Goal: Transaction & Acquisition: Purchase product/service

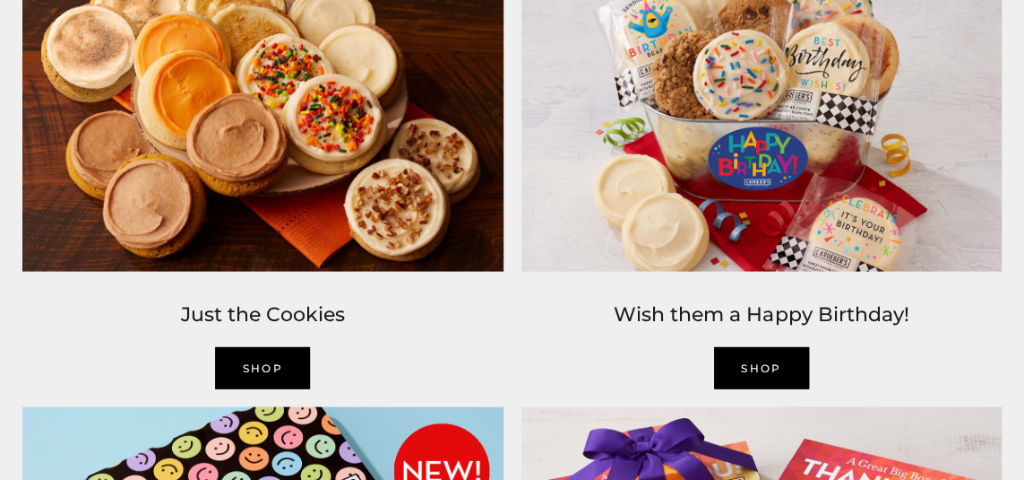
scroll to position [1602, 0]
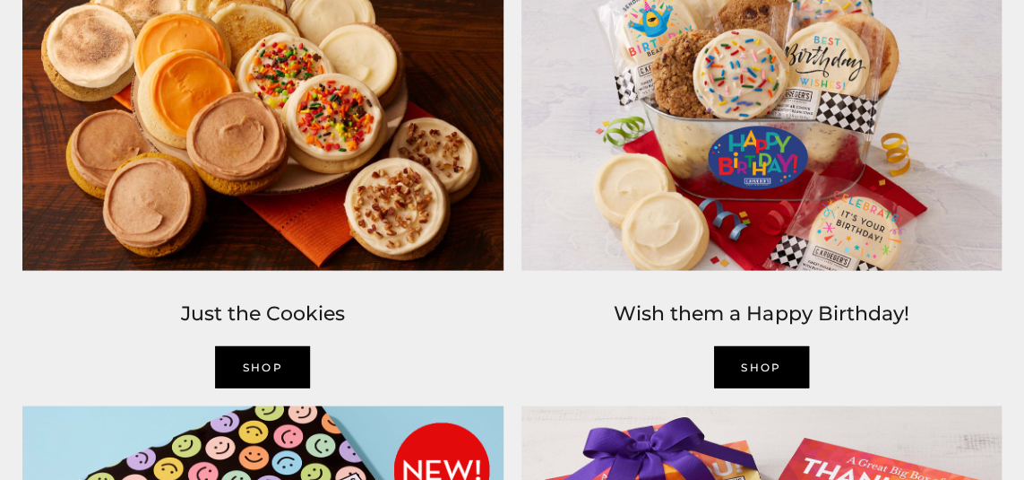
click at [252, 361] on link "SHOP" at bounding box center [262, 367] width 95 height 42
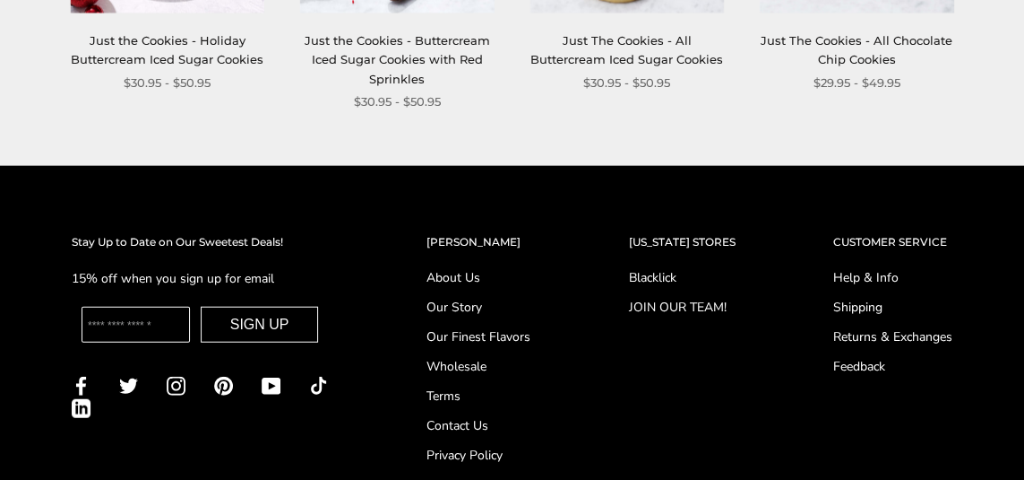
scroll to position [1864, 0]
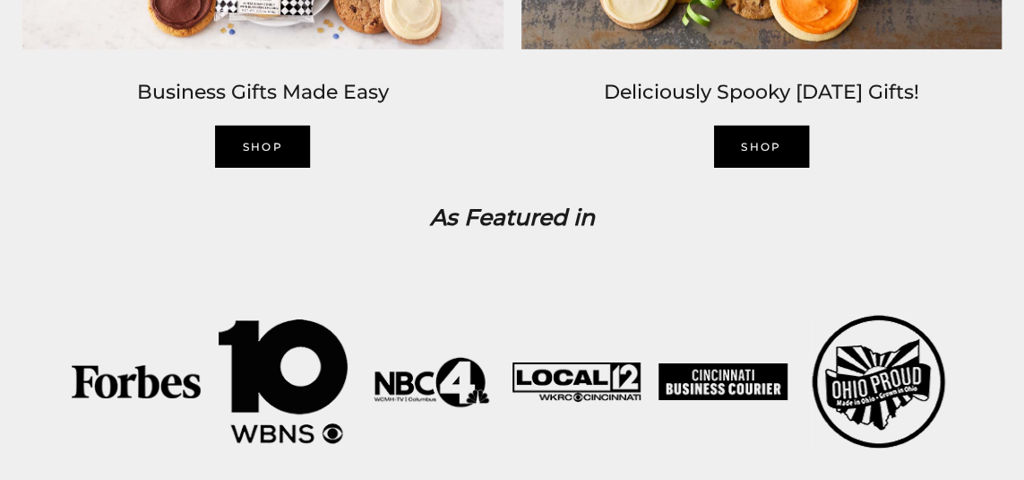
scroll to position [2769, 0]
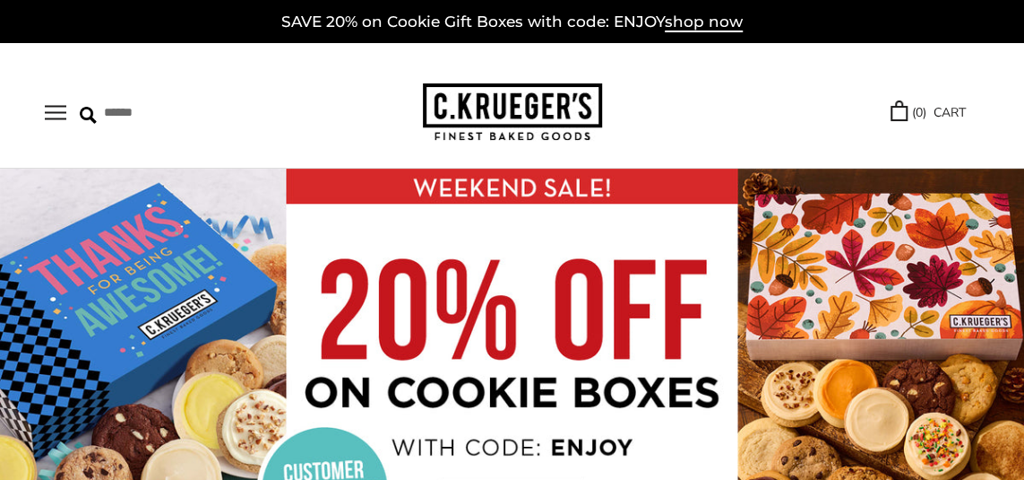
click at [66, 118] on button "Open navigation" at bounding box center [56, 112] width 22 height 15
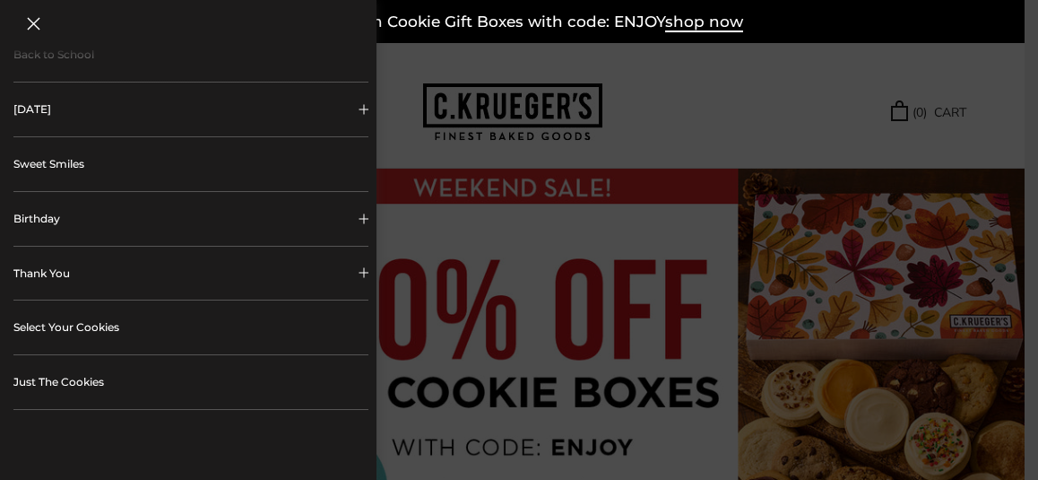
scroll to position [288, 0]
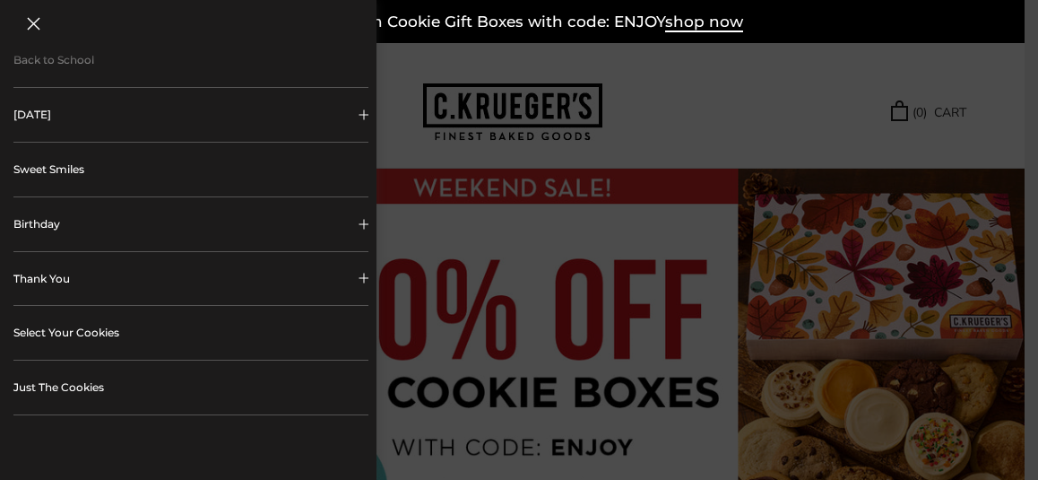
click at [82, 327] on link "Select Your Cookies" at bounding box center [190, 333] width 355 height 54
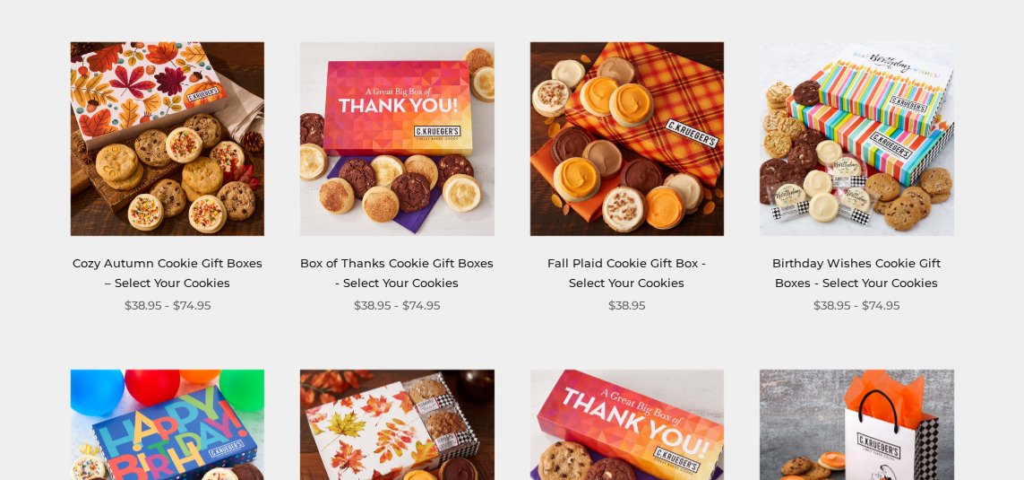
scroll to position [315, 0]
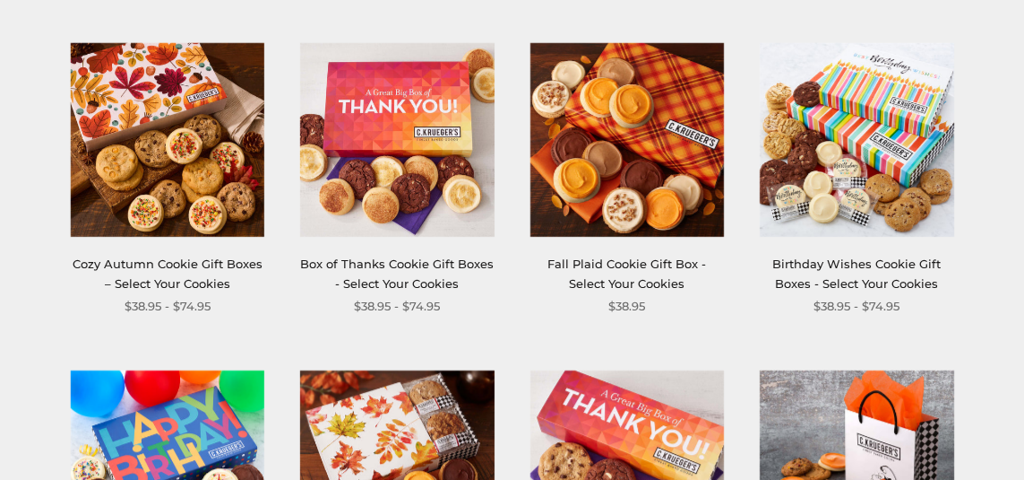
click at [406, 229] on img at bounding box center [397, 140] width 194 height 194
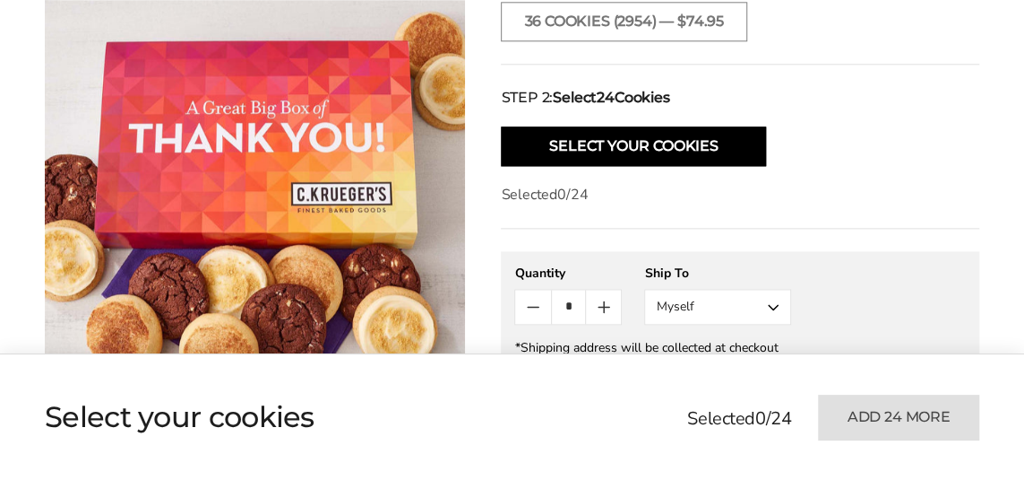
scroll to position [976, 0]
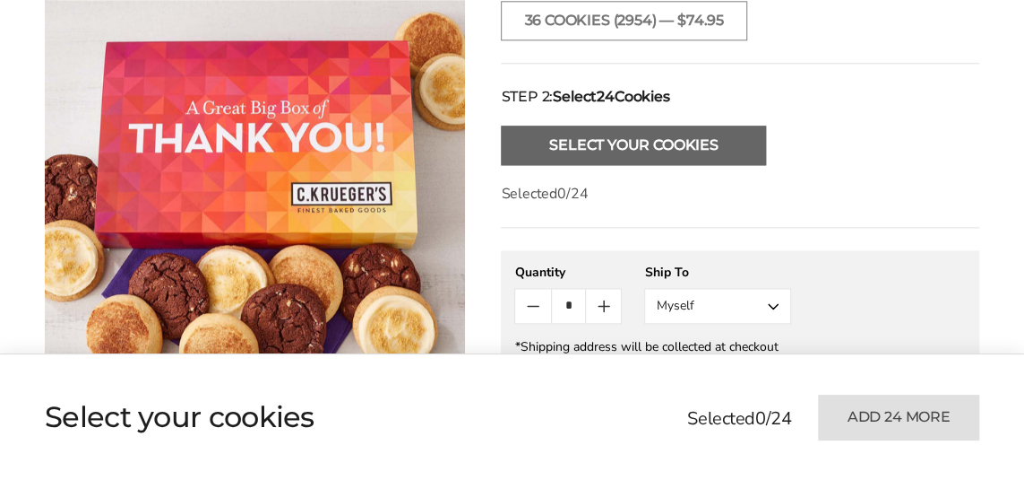
click at [651, 151] on button "Select Your Cookies" at bounding box center [633, 144] width 265 height 39
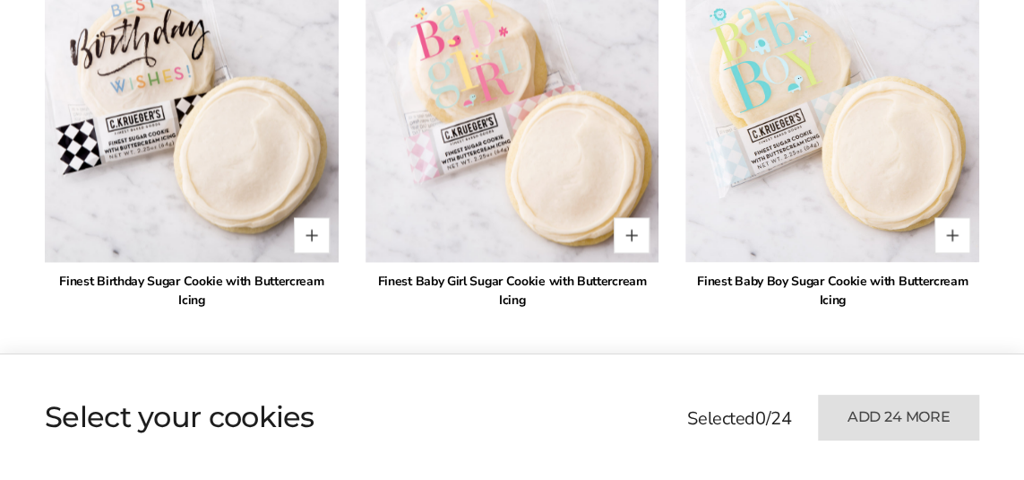
scroll to position [4582, 0]
